Goal: Task Accomplishment & Management: Manage account settings

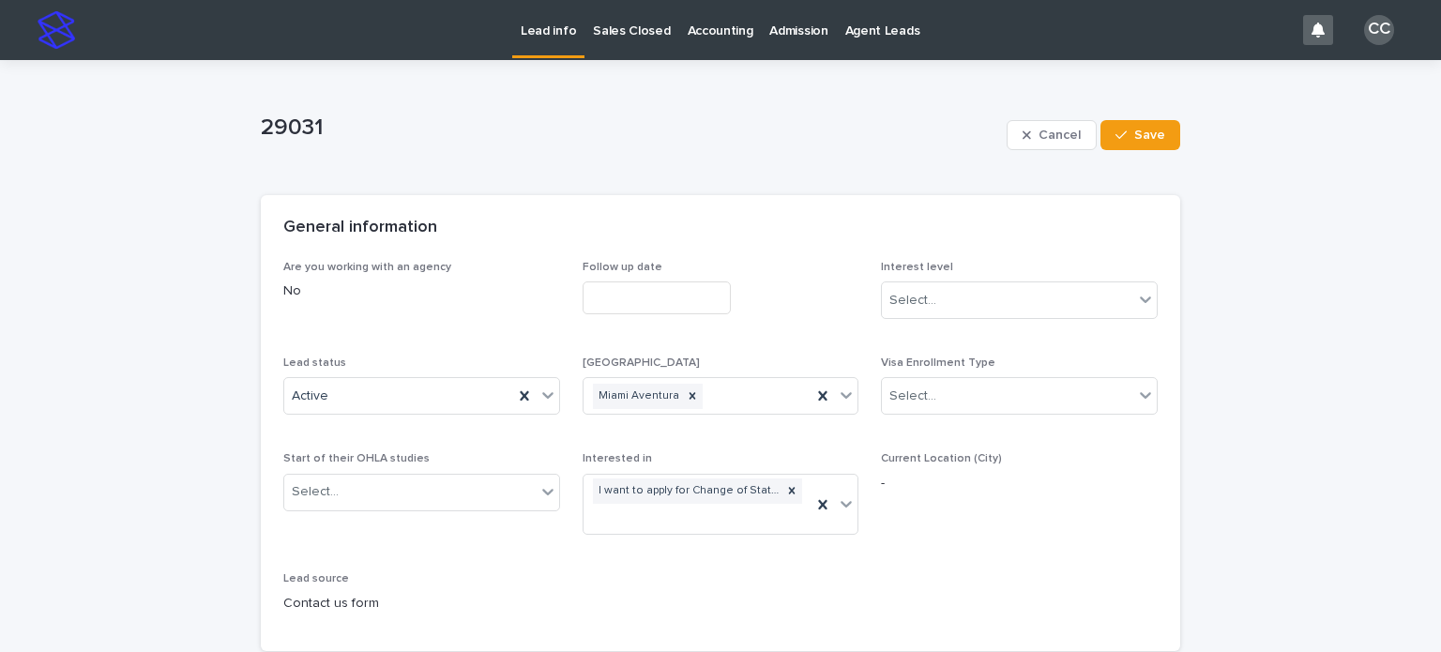
click at [396, 374] on div "Lead status Active" at bounding box center [421, 393] width 277 height 73
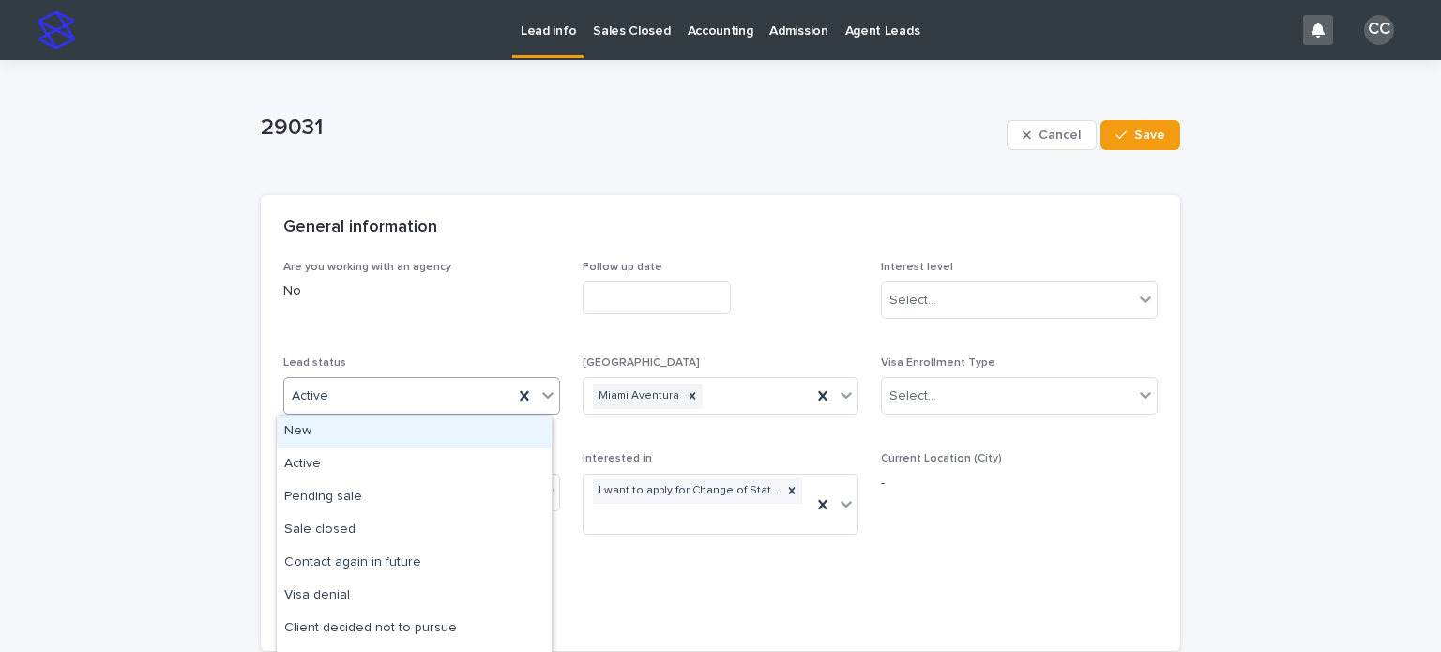
click at [389, 397] on div "Active" at bounding box center [398, 396] width 229 height 31
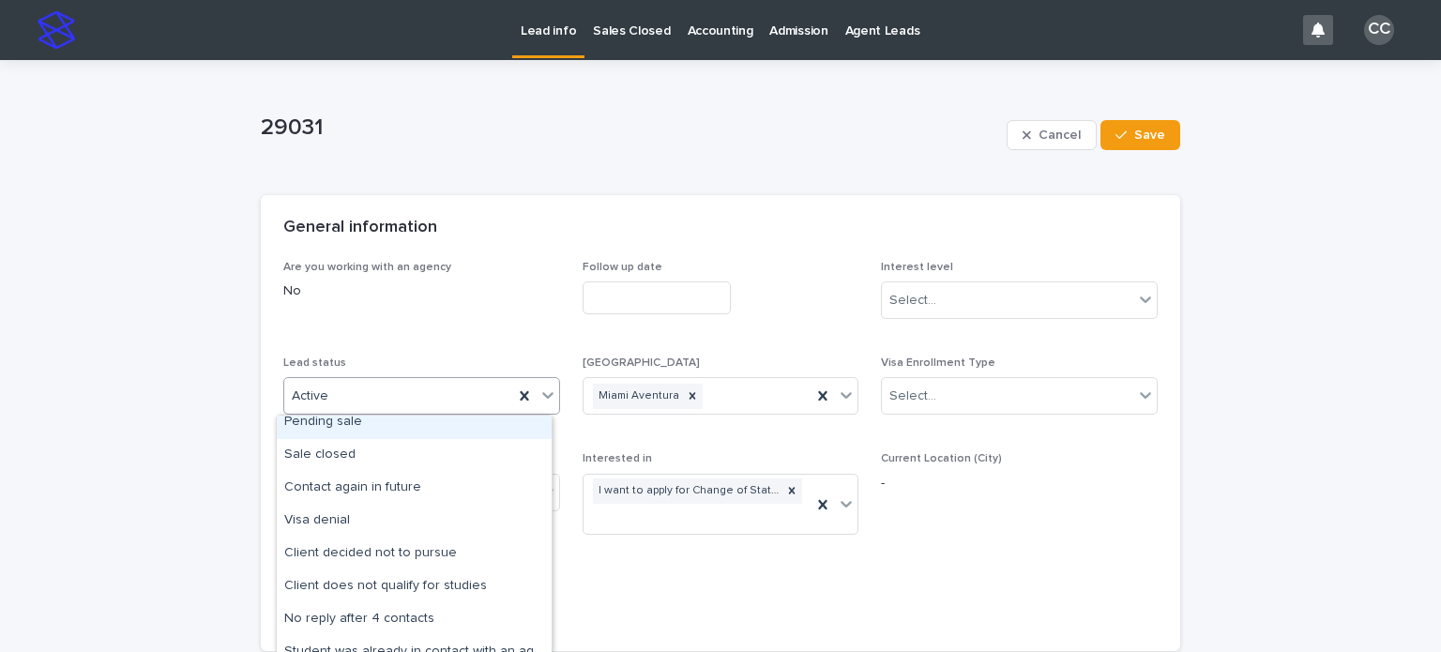
scroll to position [94, 0]
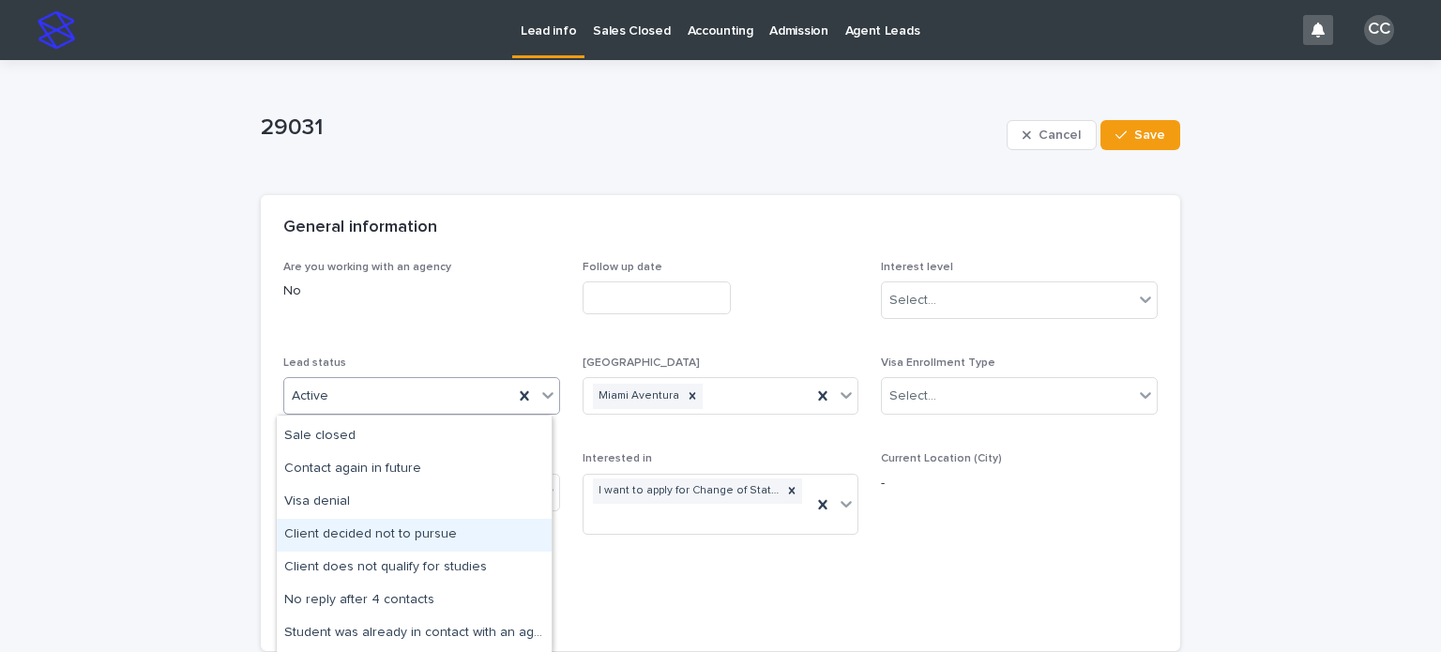
click at [369, 535] on div "Client decided not to pursue" at bounding box center [414, 535] width 275 height 33
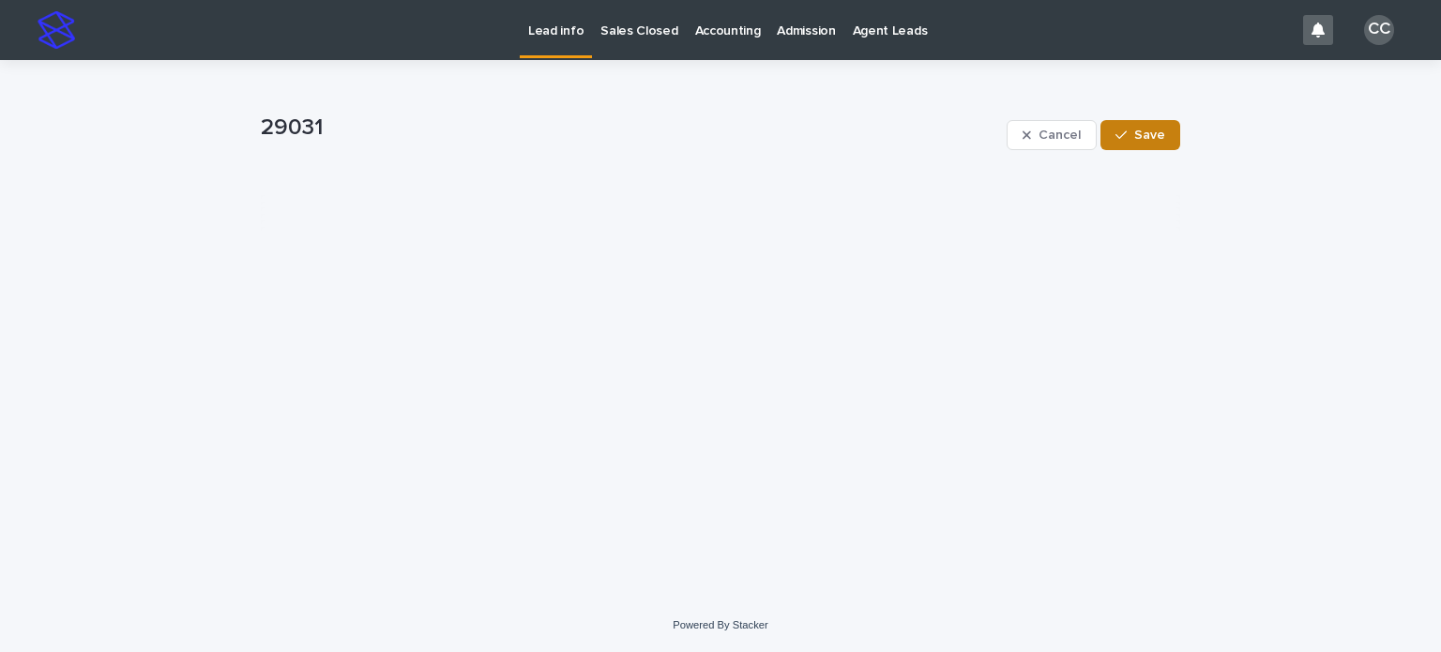
click at [1150, 145] on button "Save" at bounding box center [1141, 135] width 80 height 30
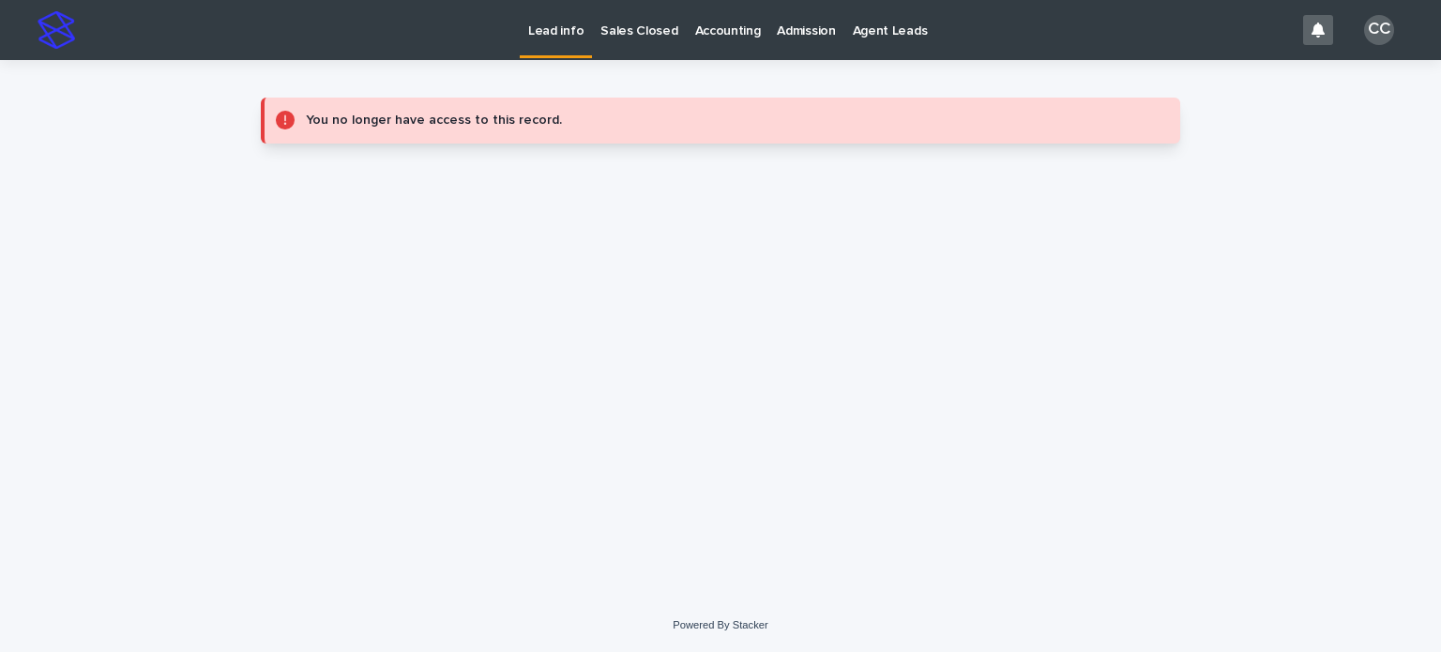
click at [563, 30] on p "Lead info" at bounding box center [555, 19] width 55 height 39
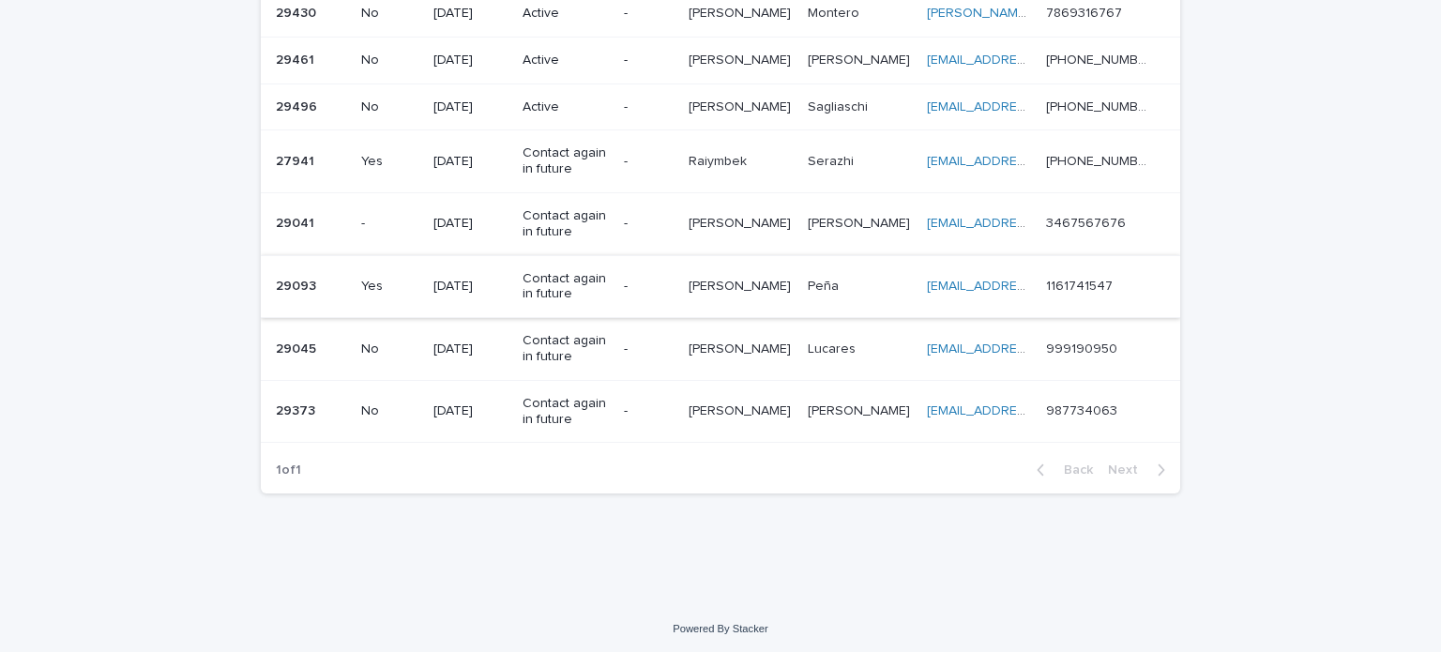
scroll to position [345, 0]
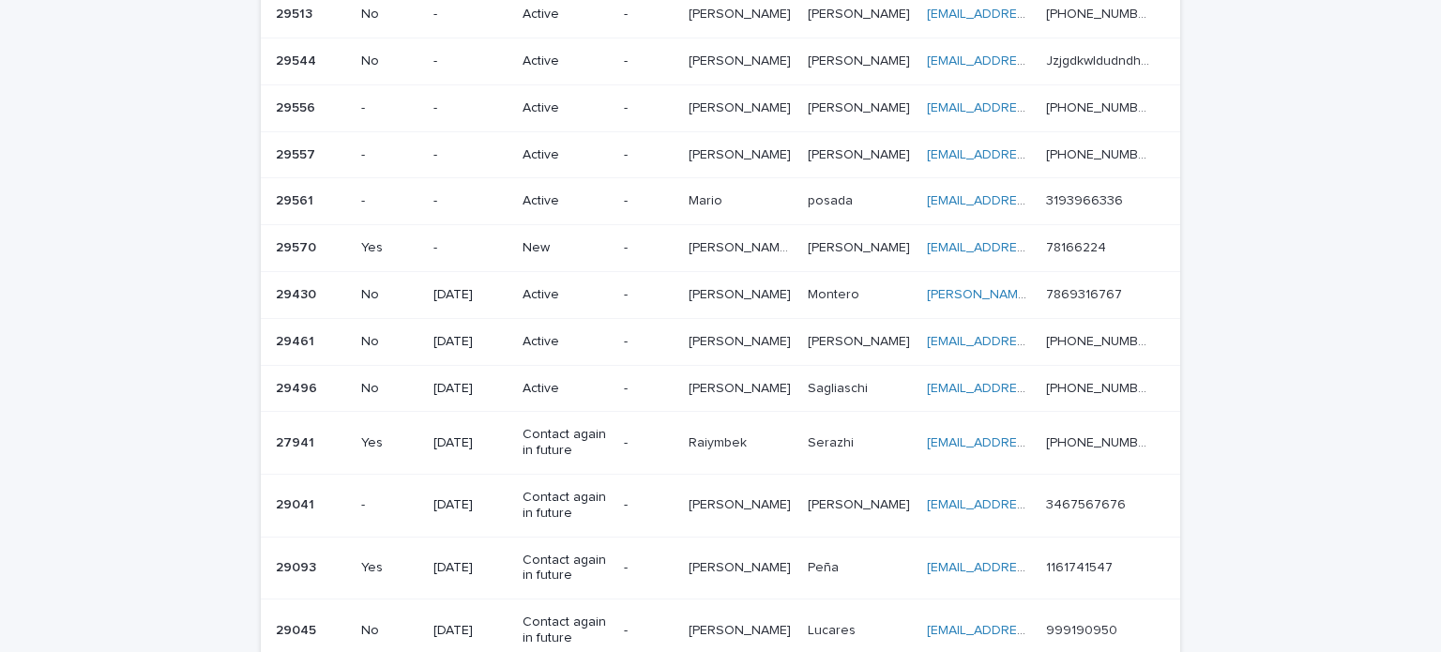
click at [555, 236] on div "New" at bounding box center [566, 246] width 86 height 20
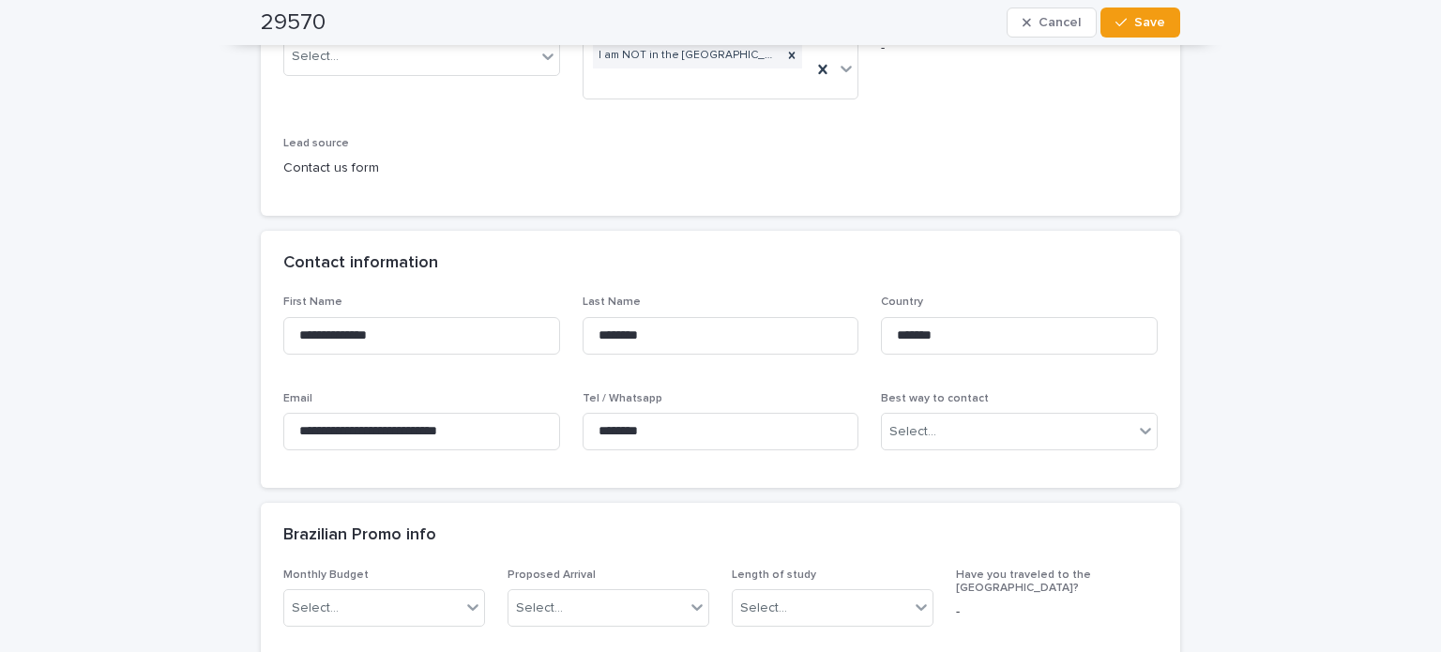
scroll to position [469, 0]
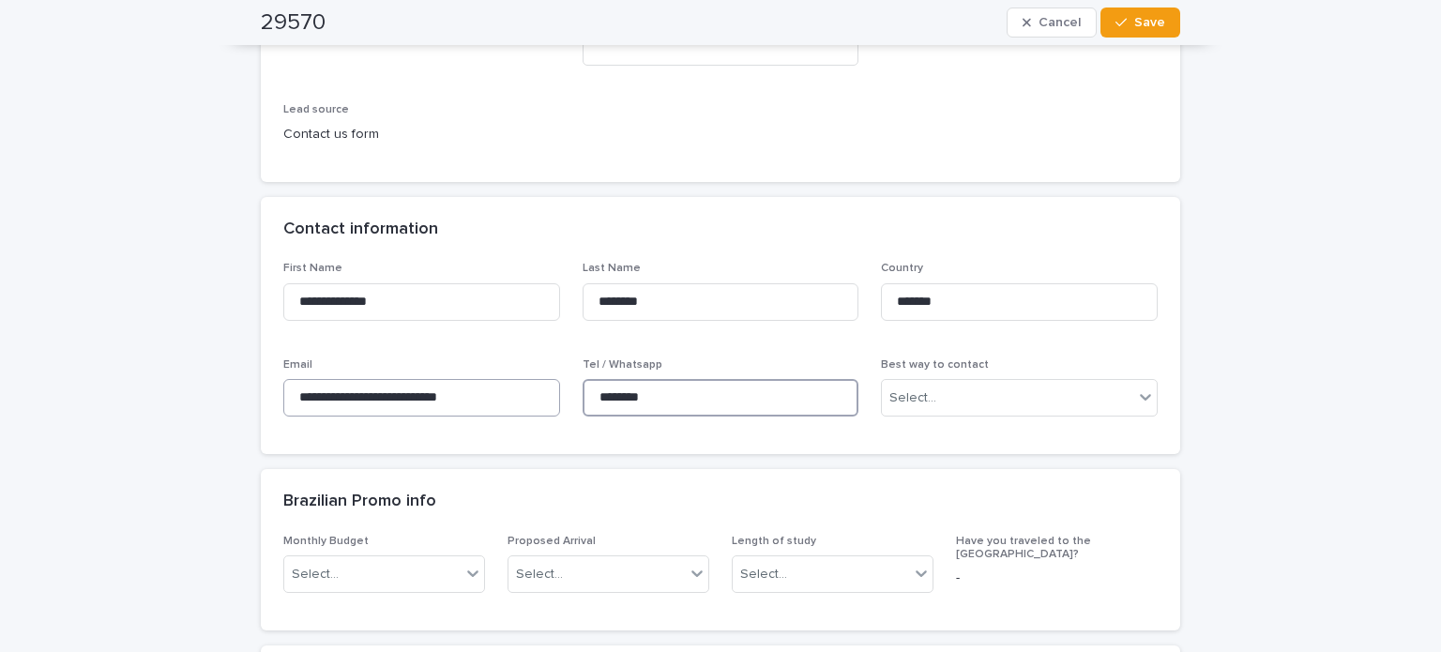
drag, startPoint x: 687, startPoint y: 404, endPoint x: 537, endPoint y: 386, distance: 151.3
click at [537, 386] on div "**********" at bounding box center [720, 347] width 874 height 170
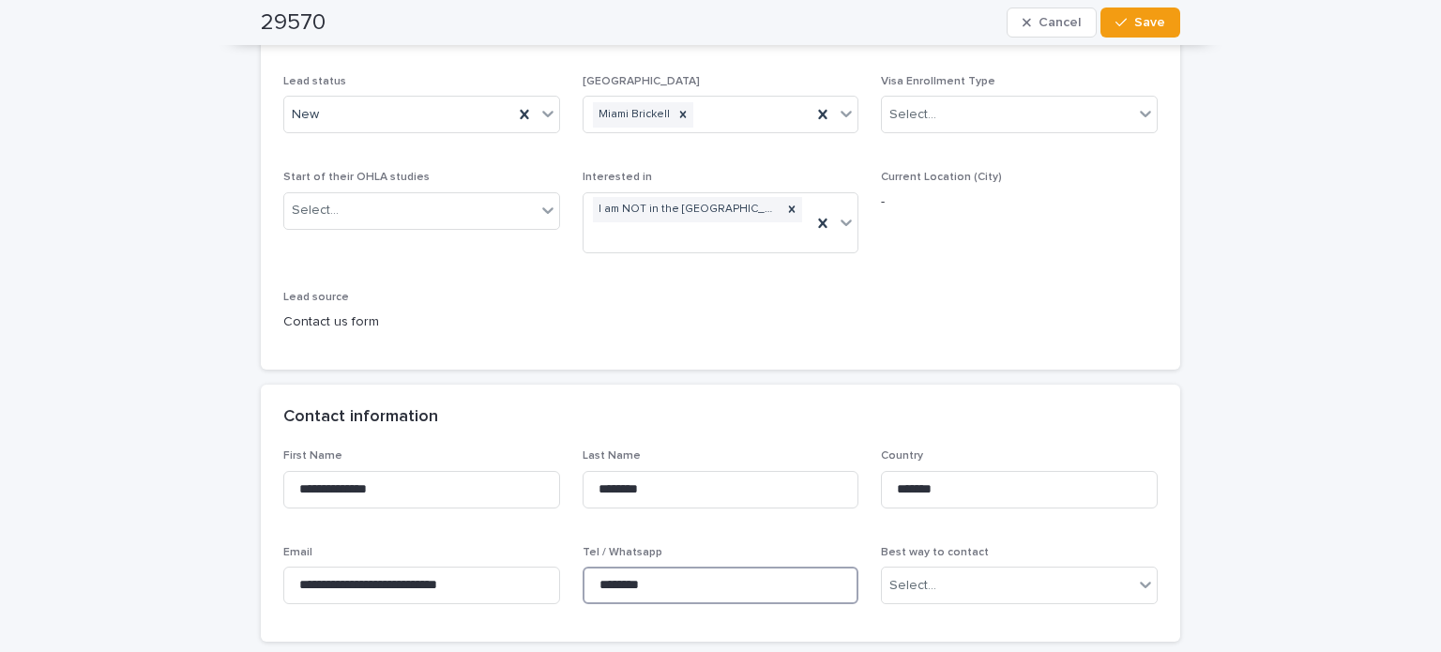
scroll to position [94, 0]
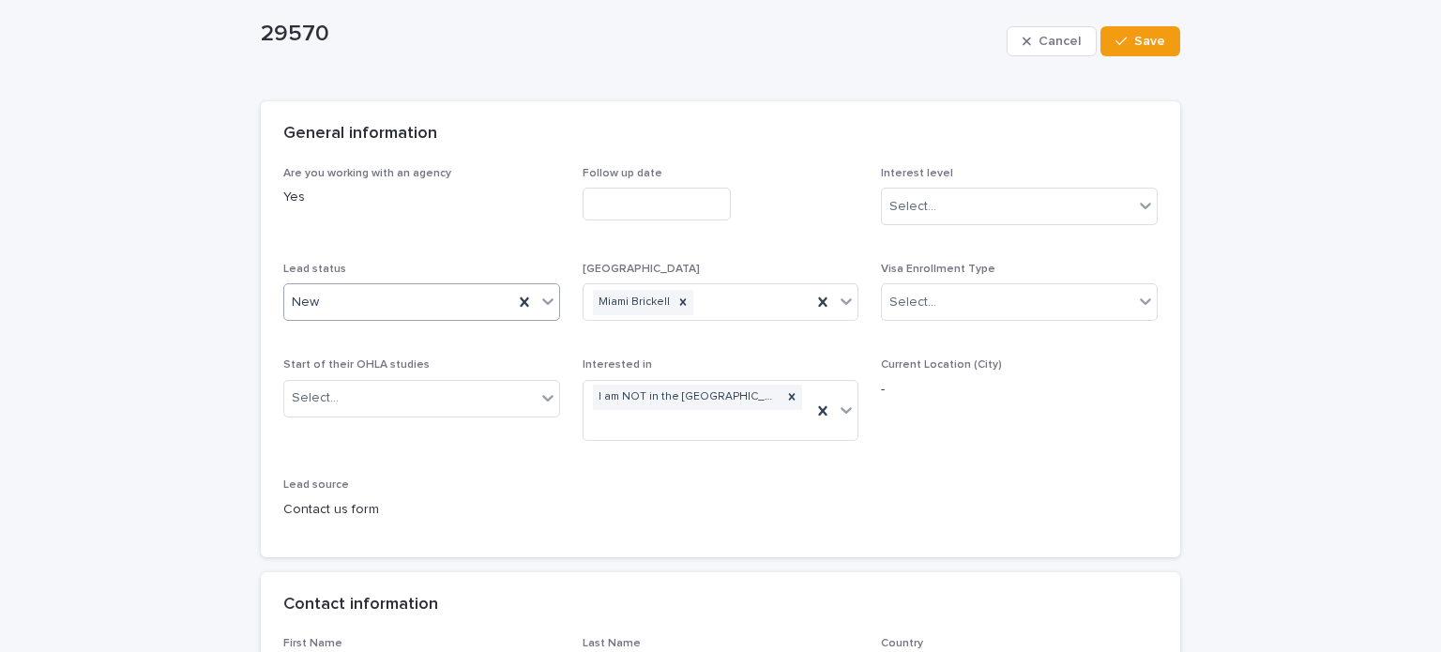
click at [323, 302] on div "New" at bounding box center [398, 302] width 229 height 31
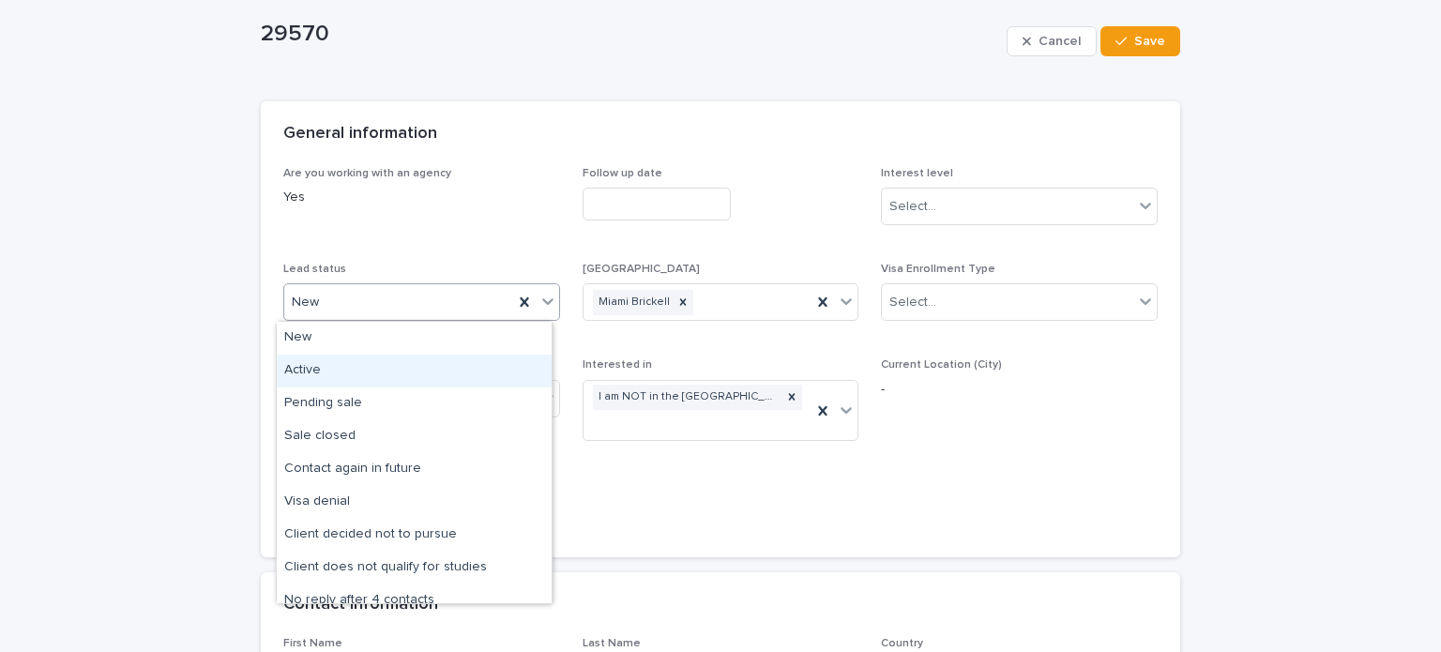
click at [326, 372] on div "Active" at bounding box center [414, 371] width 275 height 33
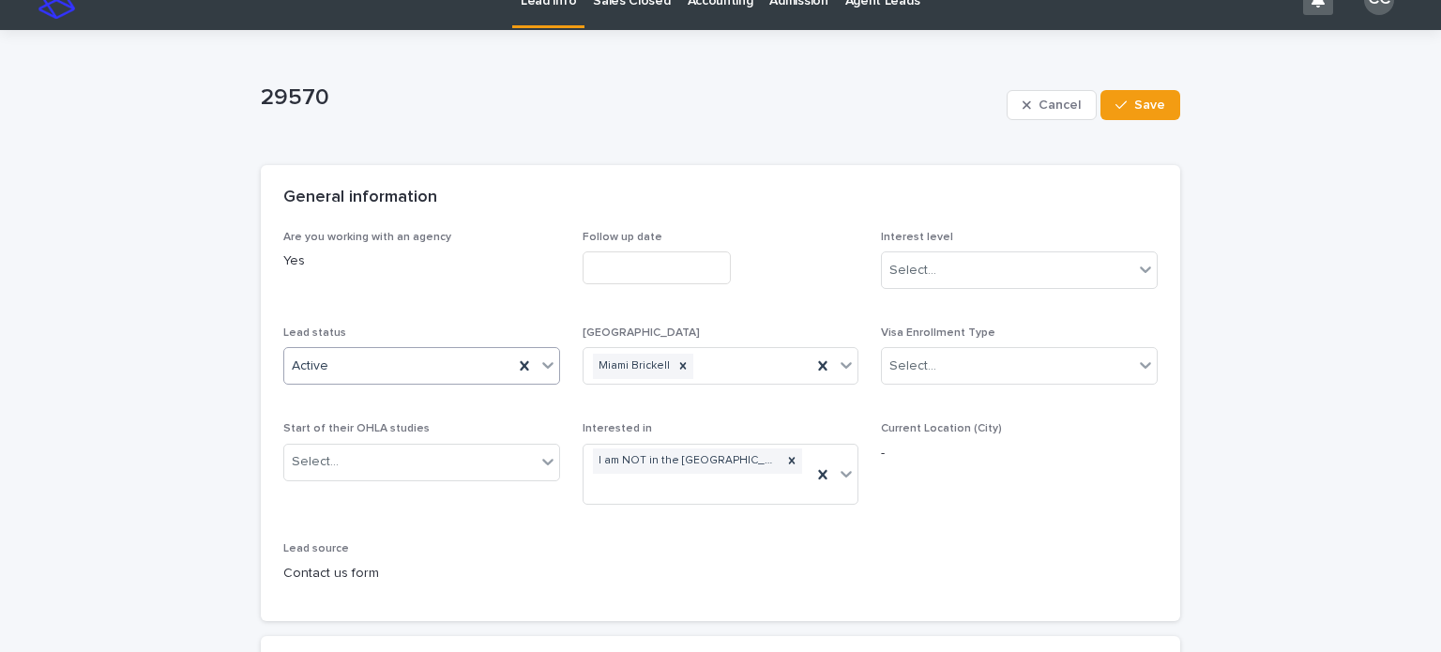
scroll to position [0, 0]
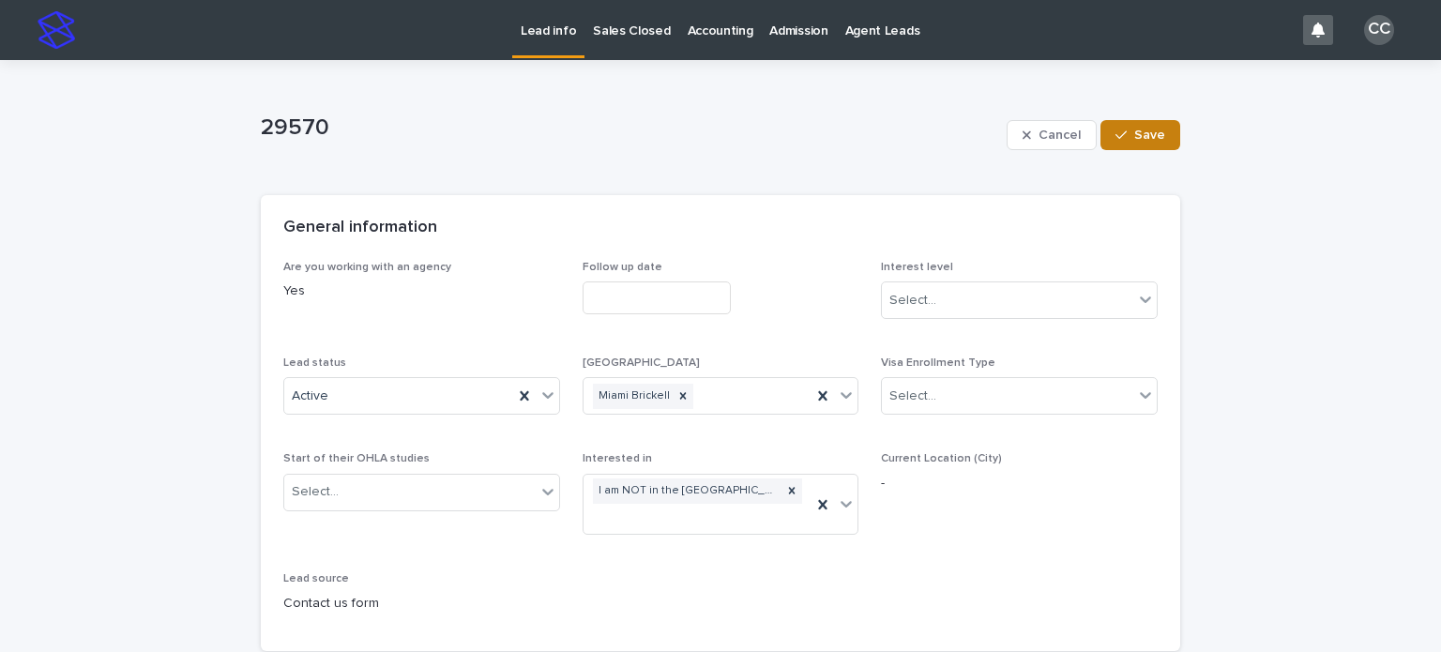
click at [1147, 143] on button "Save" at bounding box center [1141, 135] width 80 height 30
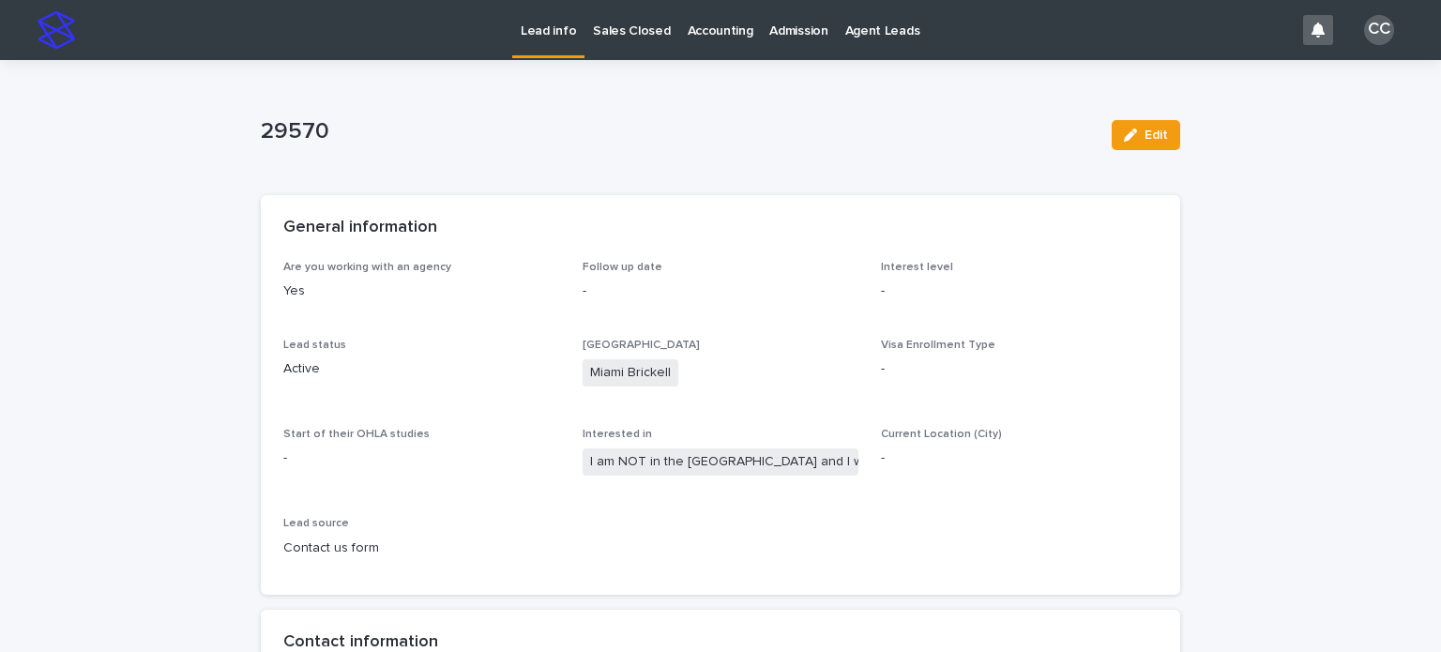
click at [548, 27] on p "Lead info" at bounding box center [548, 19] width 55 height 39
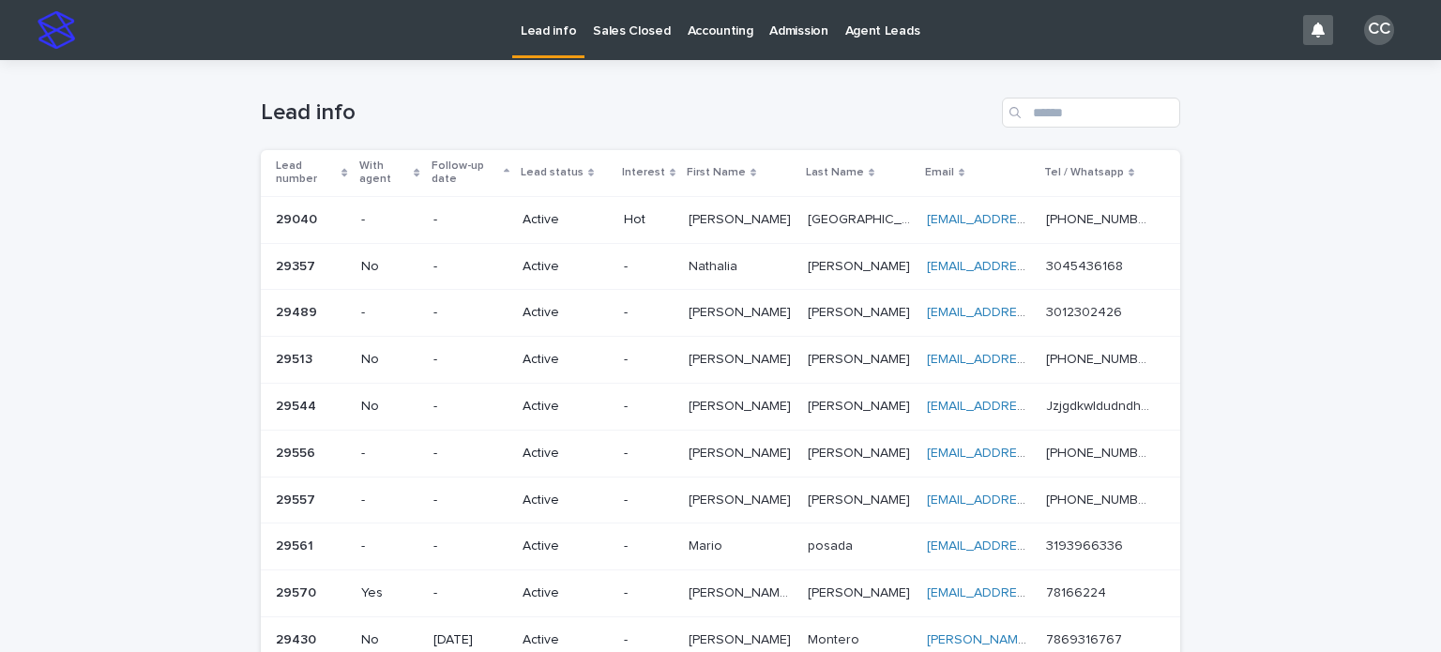
click at [882, 91] on div "Lead info" at bounding box center [720, 105] width 919 height 90
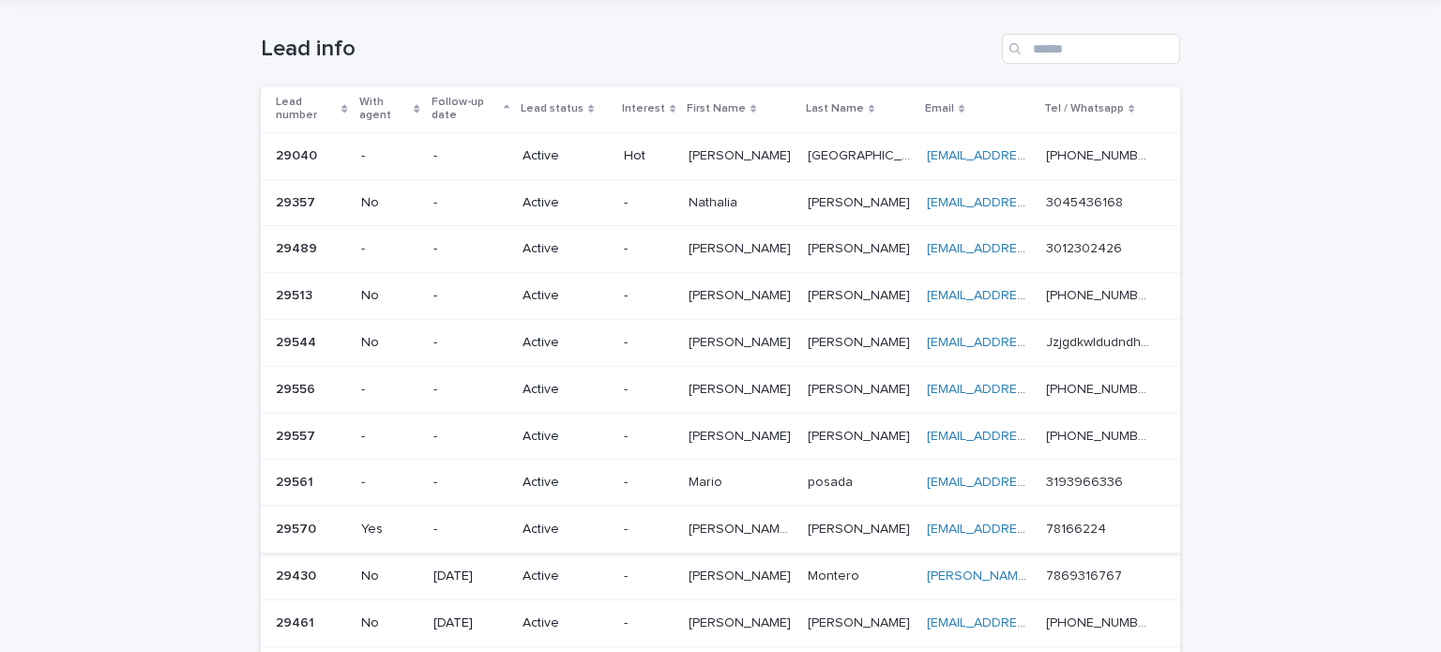
scroll to position [94, 0]
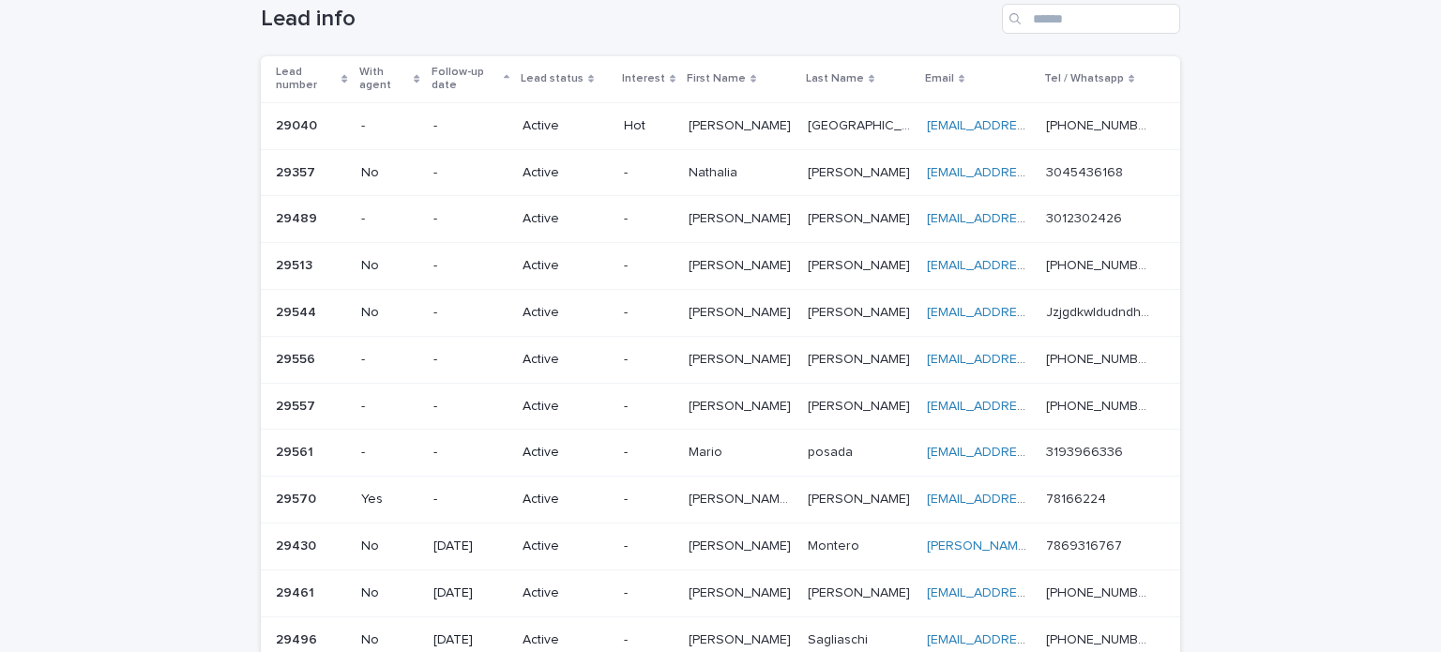
click at [556, 492] on p "Active" at bounding box center [566, 500] width 86 height 16
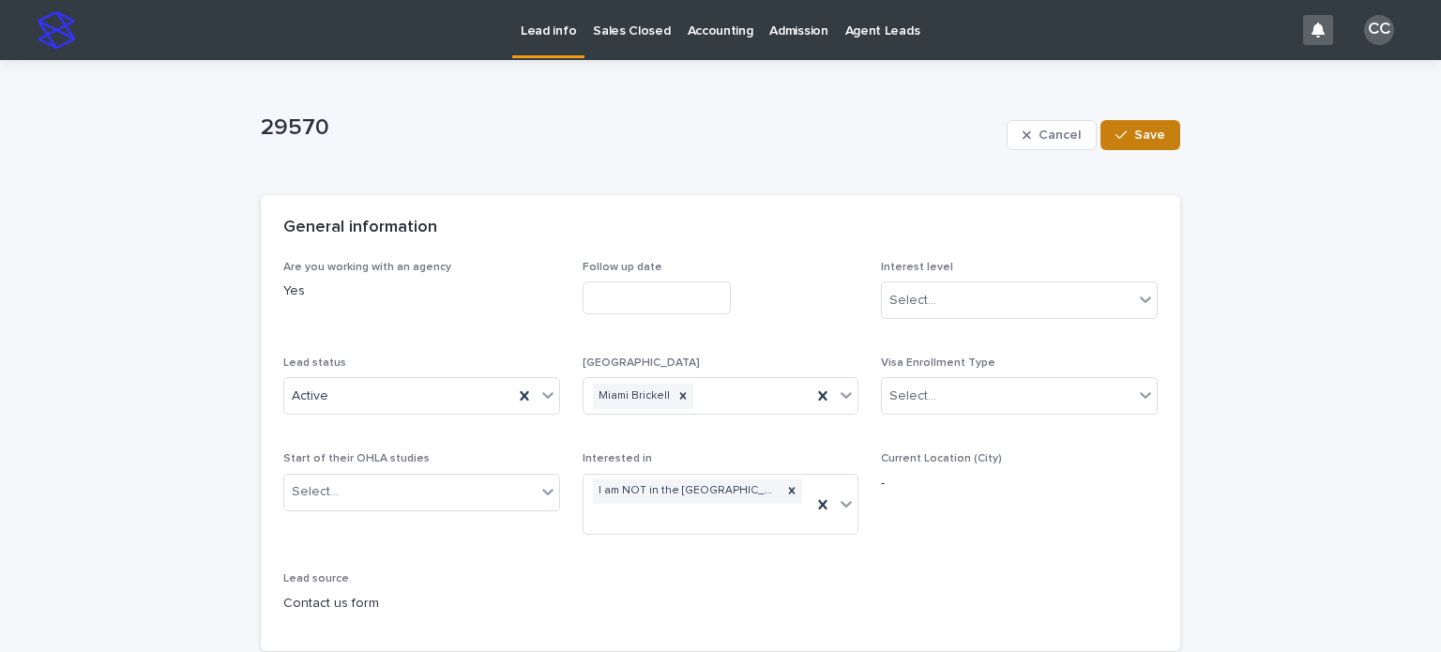
click at [1126, 146] on button "Save" at bounding box center [1141, 135] width 80 height 30
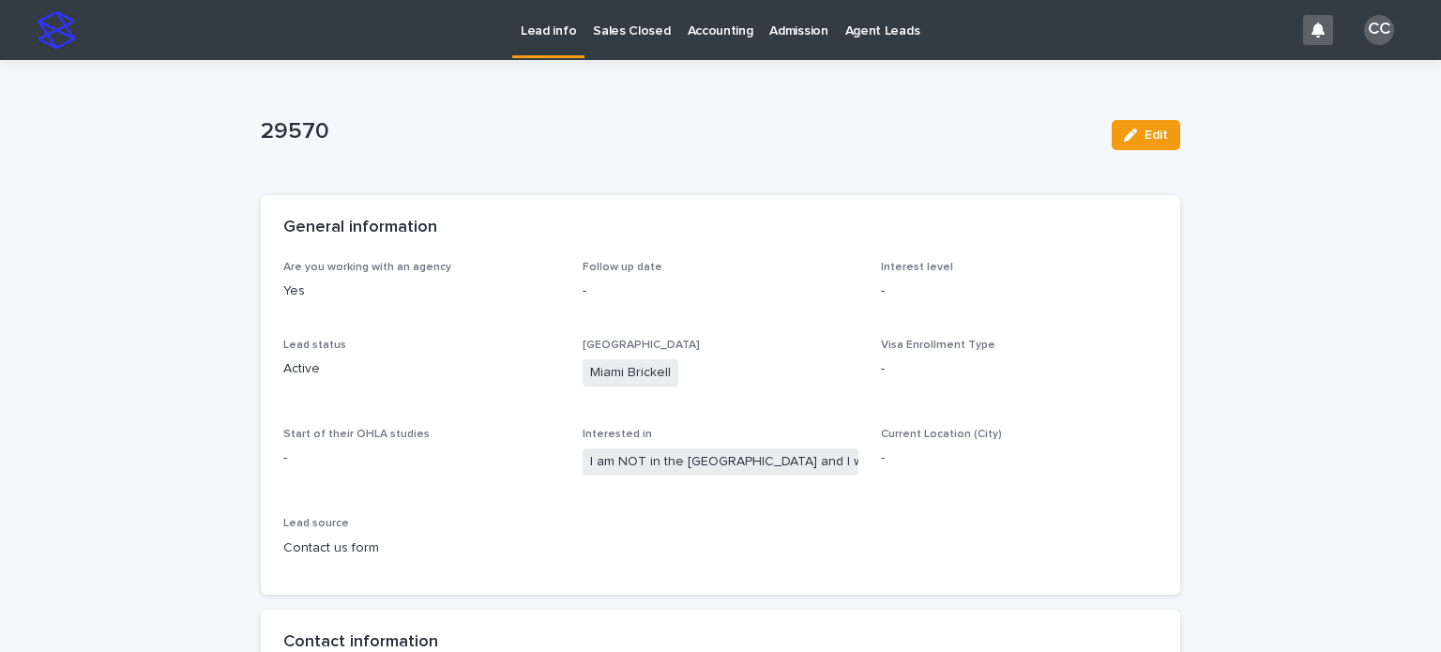
click at [535, 37] on p "Lead info" at bounding box center [548, 19] width 55 height 39
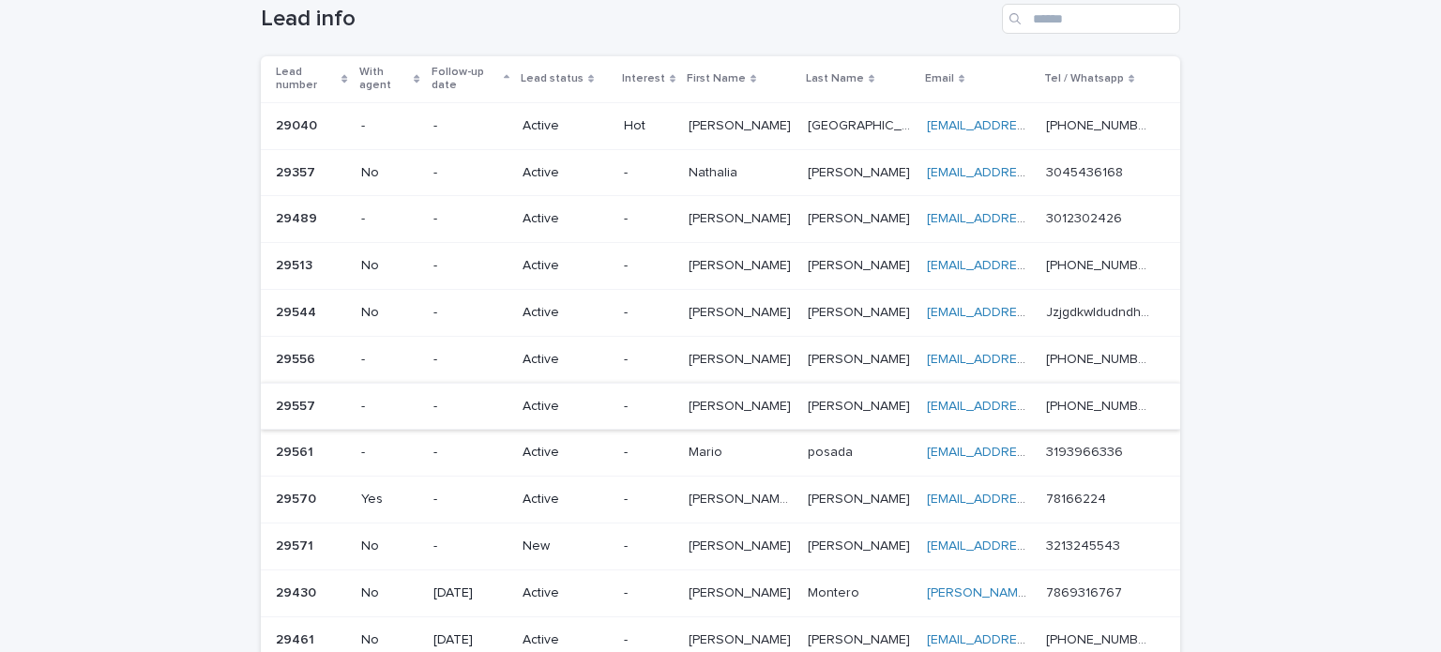
scroll to position [281, 0]
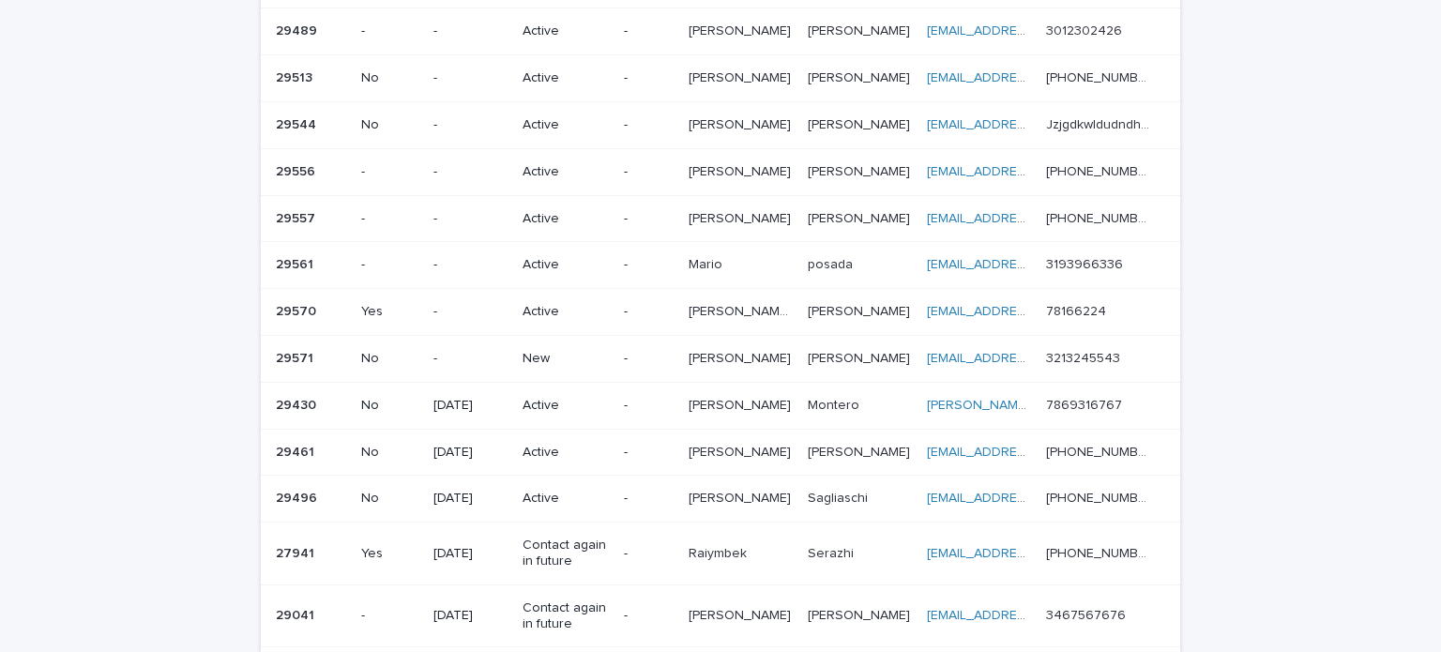
click at [416, 349] on td "No" at bounding box center [390, 358] width 72 height 47
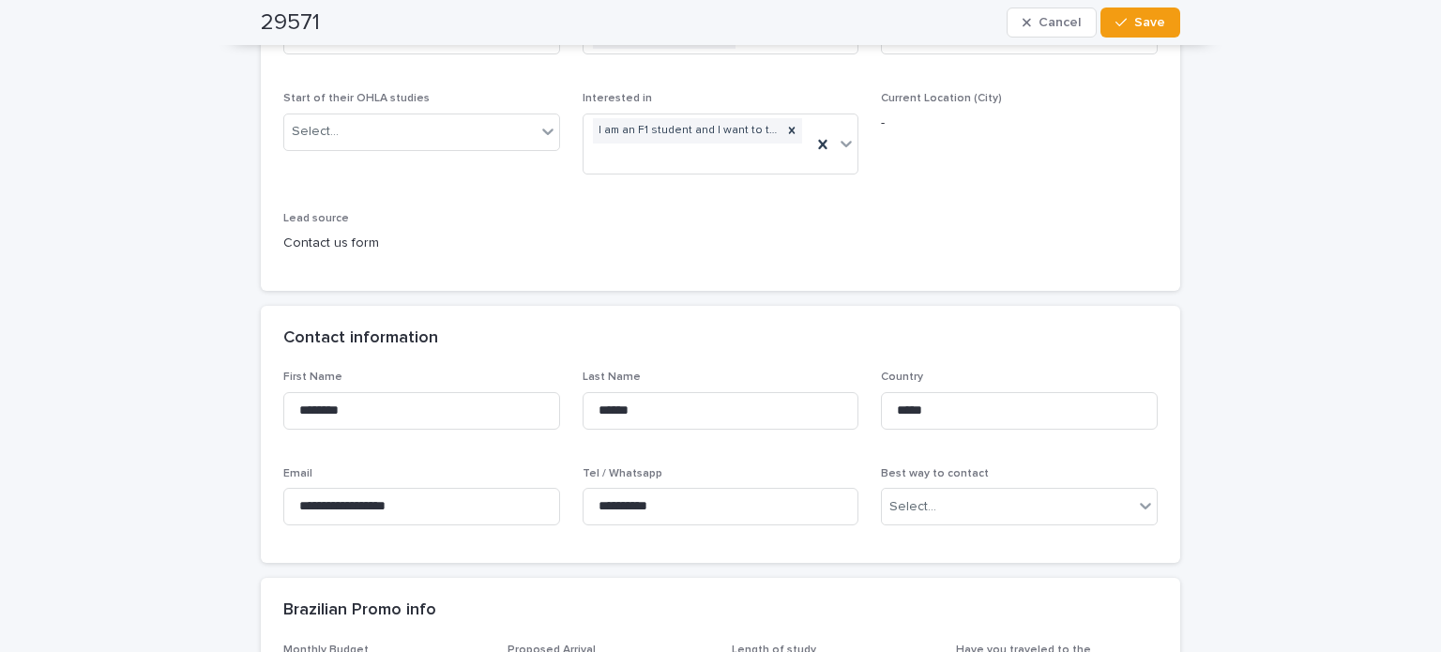
scroll to position [469, 0]
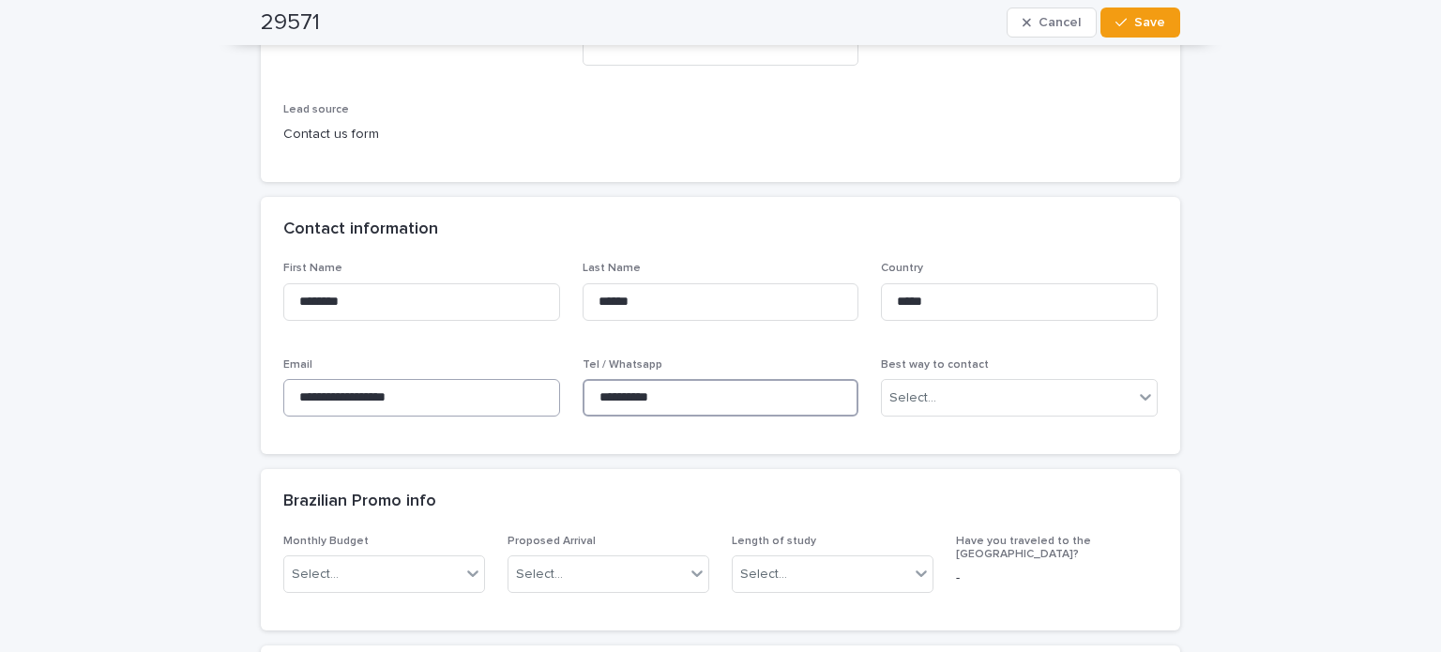
drag, startPoint x: 679, startPoint y: 402, endPoint x: 492, endPoint y: 385, distance: 188.4
click at [492, 385] on div "**********" at bounding box center [720, 347] width 874 height 170
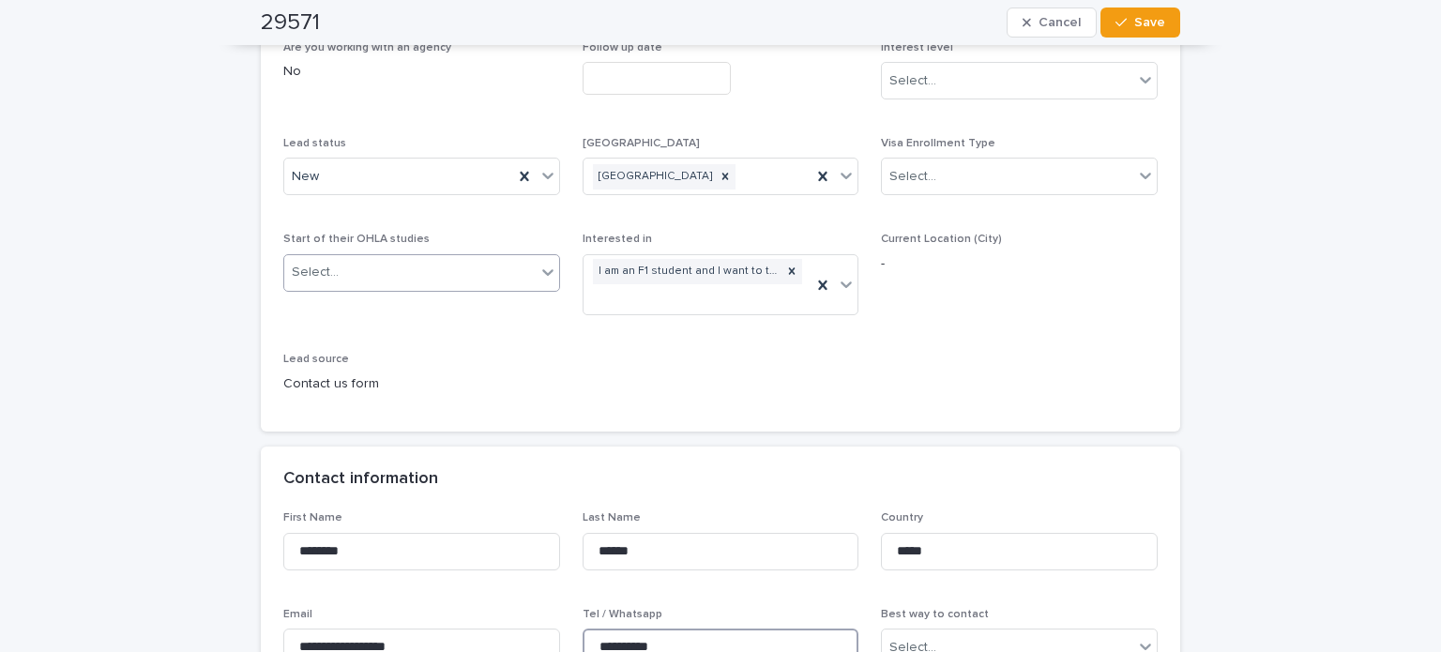
scroll to position [188, 0]
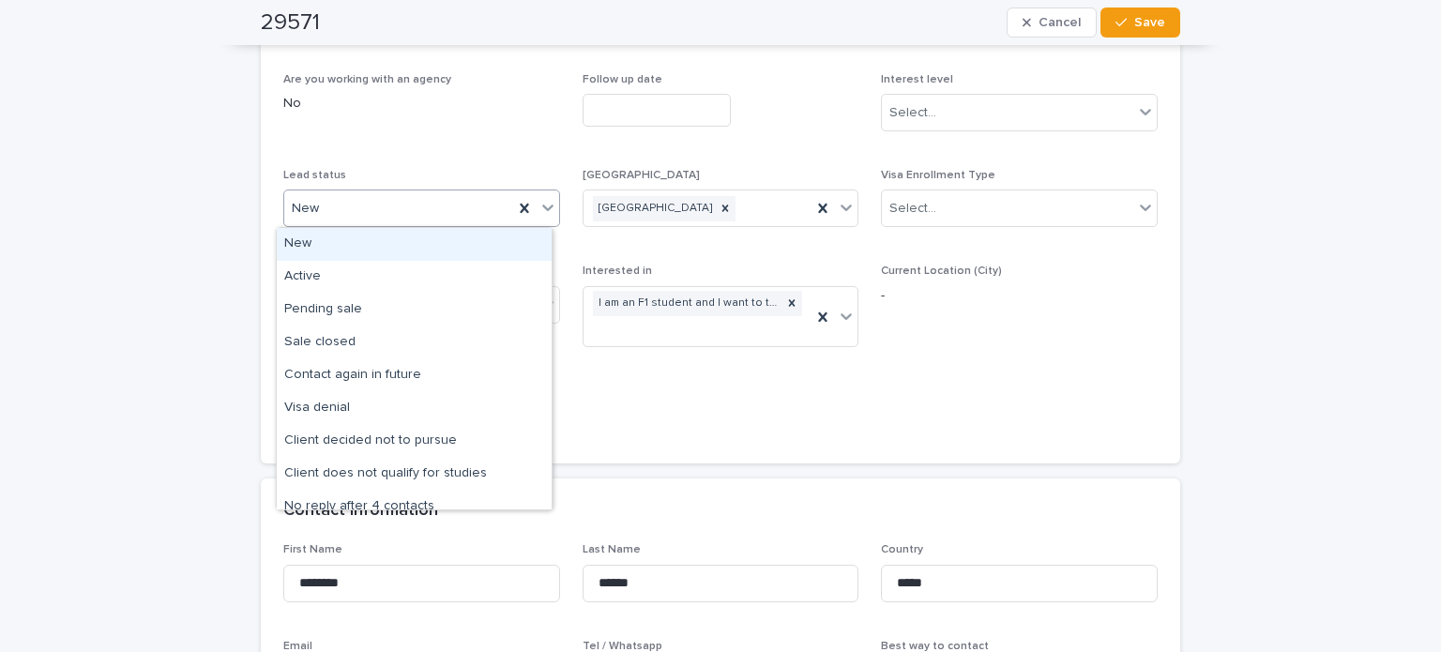
click at [373, 196] on div "New" at bounding box center [398, 208] width 229 height 31
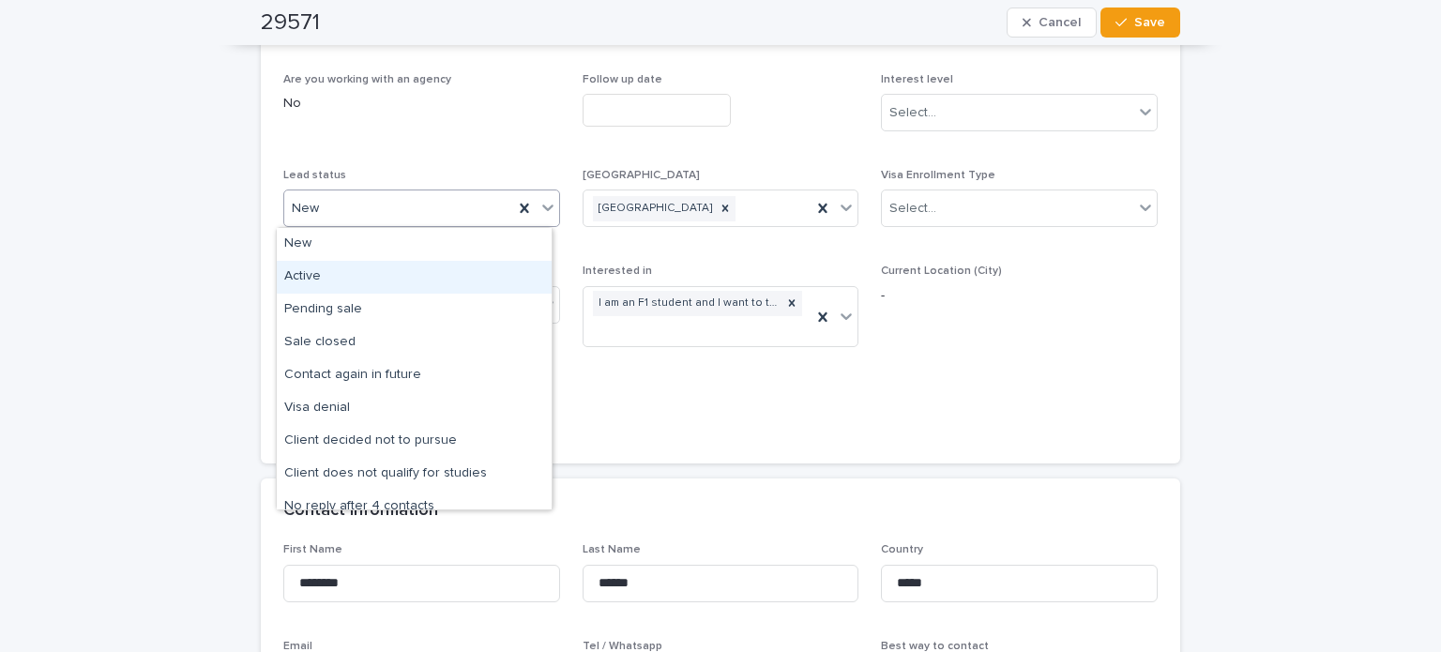
click at [342, 275] on div "Active" at bounding box center [414, 277] width 275 height 33
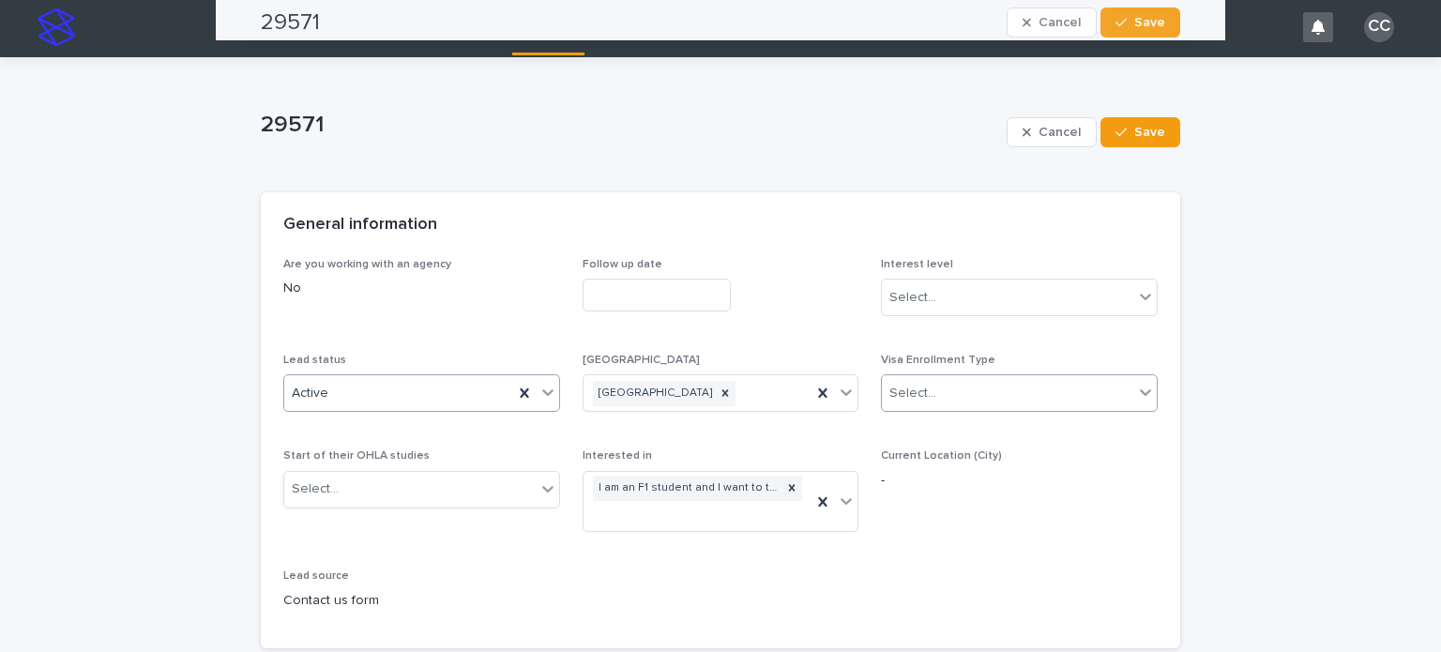
scroll to position [0, 0]
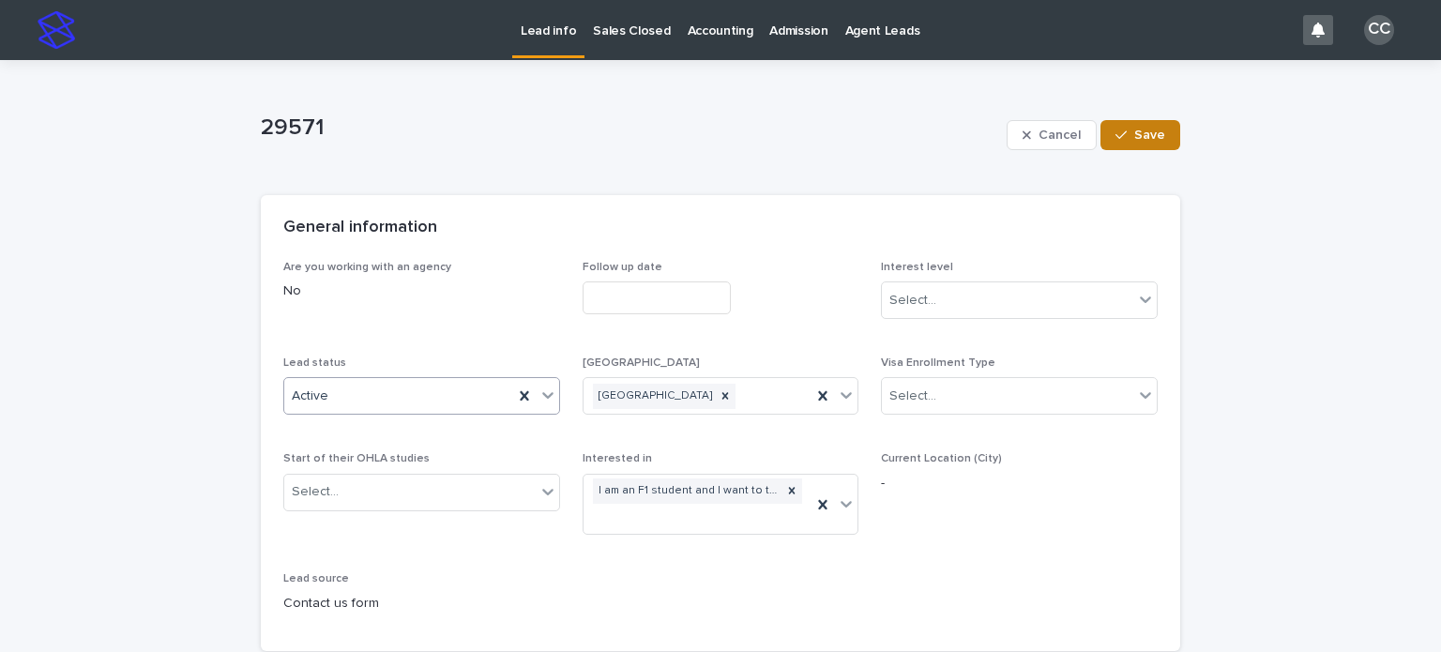
click at [1140, 139] on span "Save" at bounding box center [1149, 135] width 31 height 13
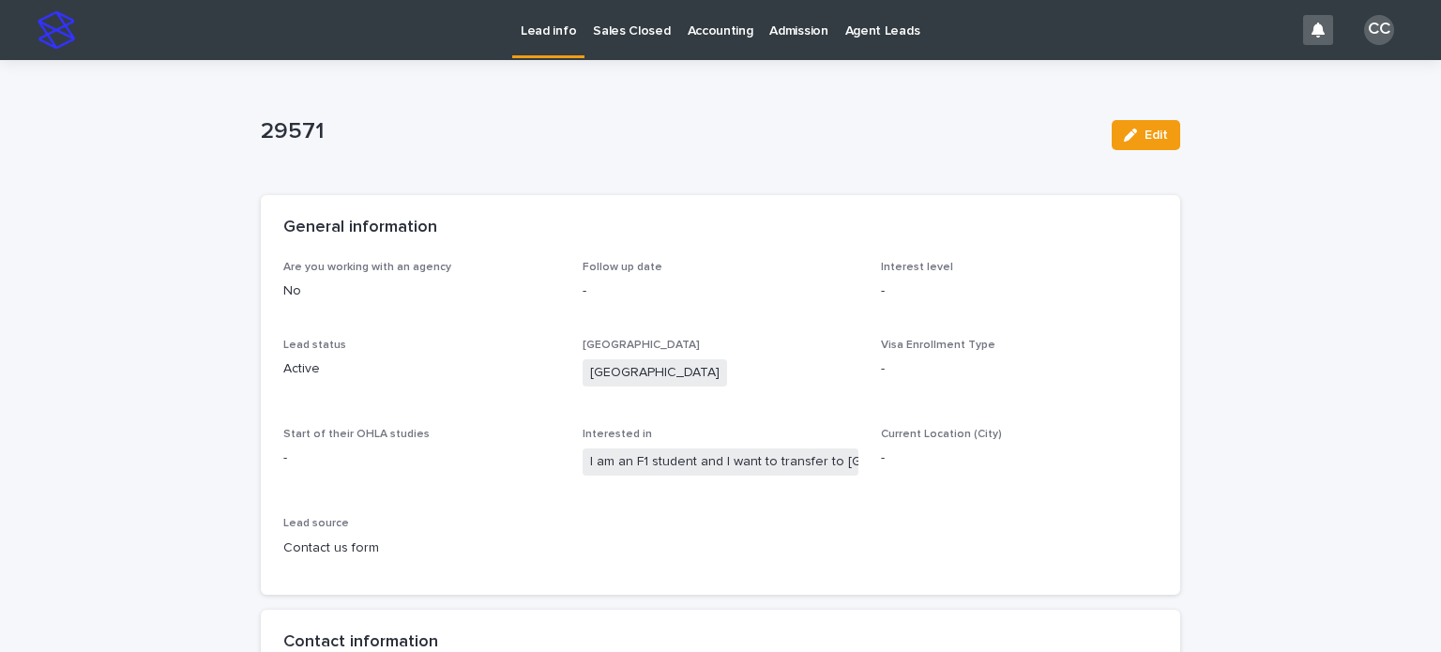
click at [555, 38] on p "Lead info" at bounding box center [548, 19] width 55 height 39
